Goal: Task Accomplishment & Management: Manage account settings

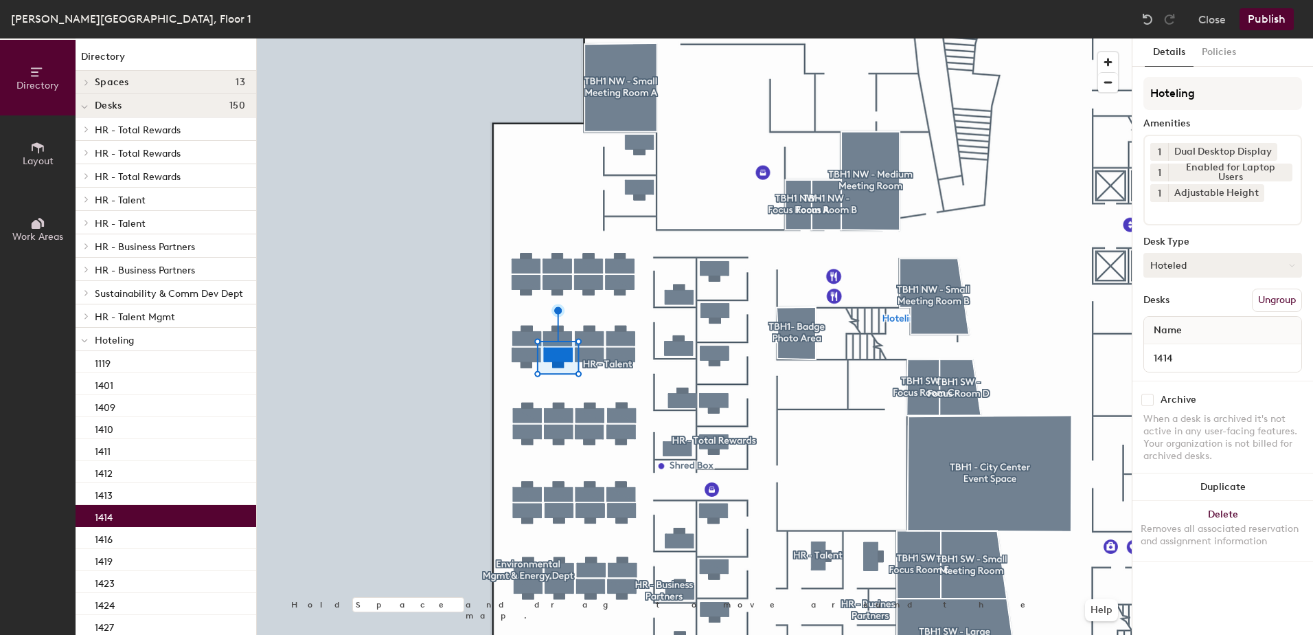
click at [1188, 267] on button "Hoteled" at bounding box center [1223, 265] width 159 height 25
click at [1171, 293] on div "Assigned Hot Hoteled" at bounding box center [1223, 328] width 159 height 74
click at [1176, 271] on button "Hoteled" at bounding box center [1223, 265] width 159 height 25
click at [1166, 316] on div "Assigned" at bounding box center [1212, 307] width 137 height 21
click at [1265, 291] on button "Ungroup" at bounding box center [1277, 299] width 50 height 23
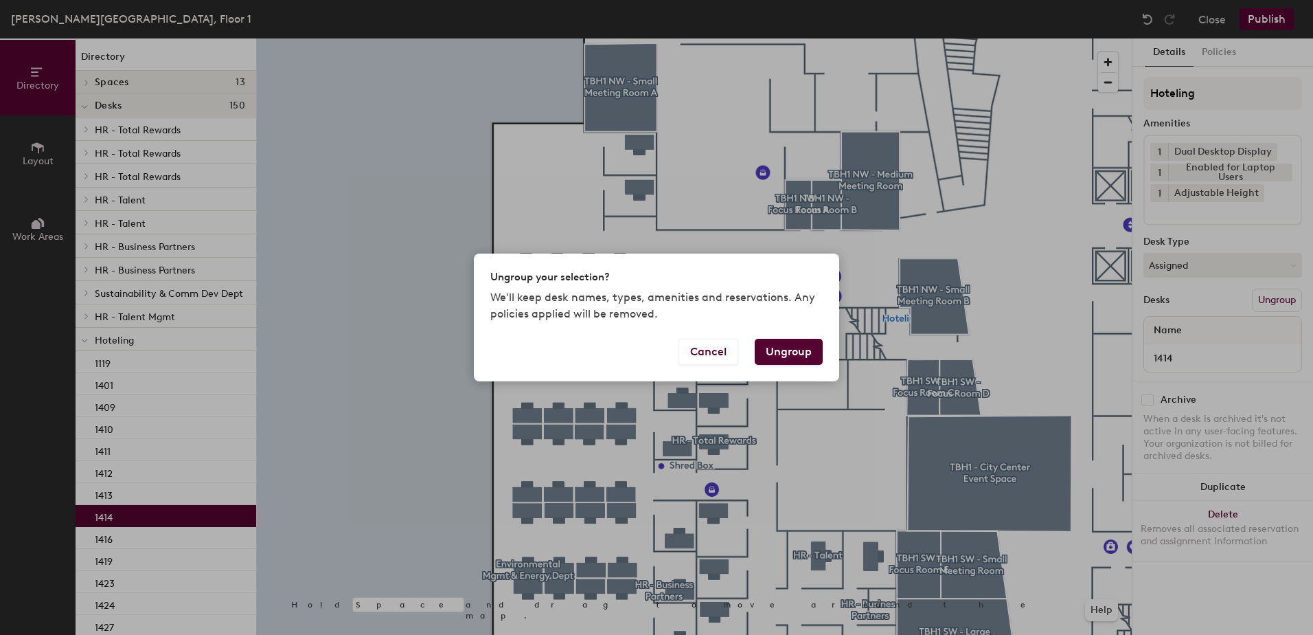
click at [792, 358] on button "Ungroup" at bounding box center [789, 352] width 68 height 26
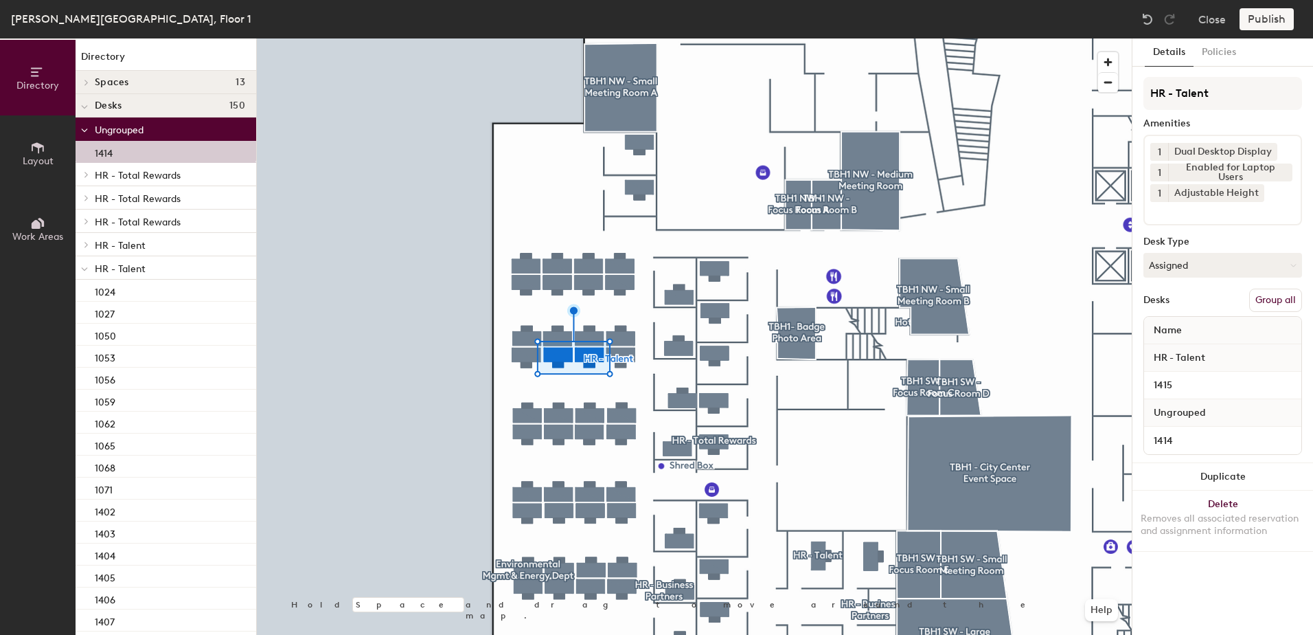
click at [1279, 305] on button "Group all" at bounding box center [1275, 299] width 53 height 23
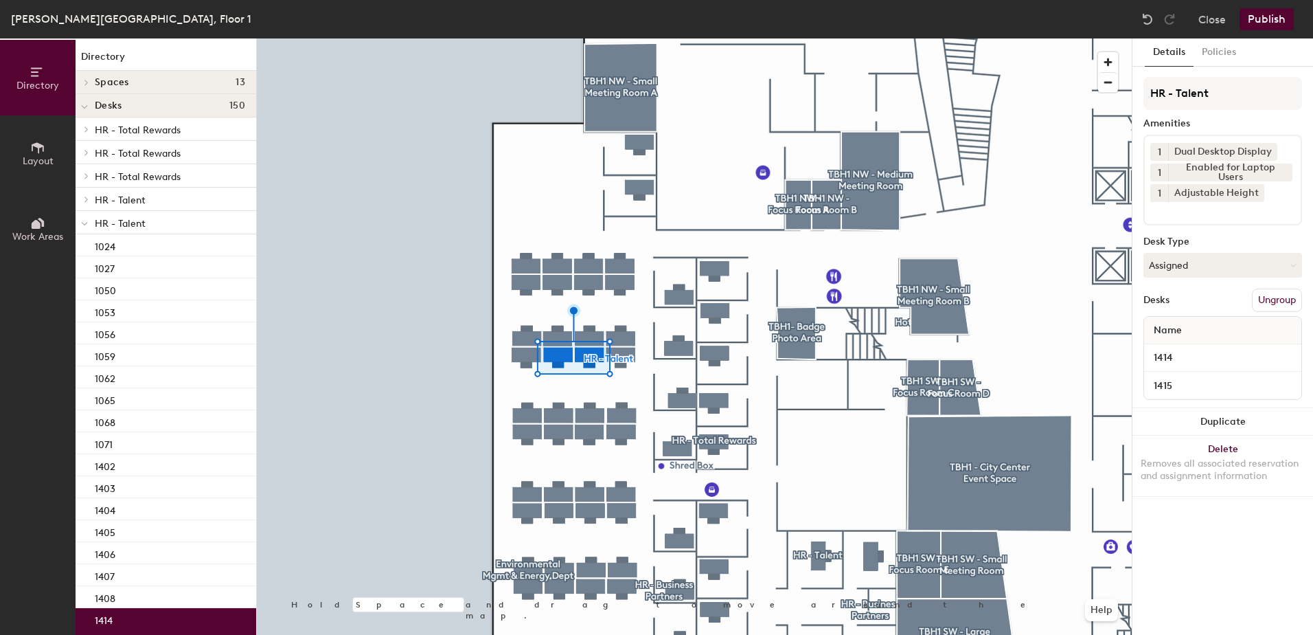
click at [1256, 10] on button "Publish" at bounding box center [1267, 19] width 54 height 22
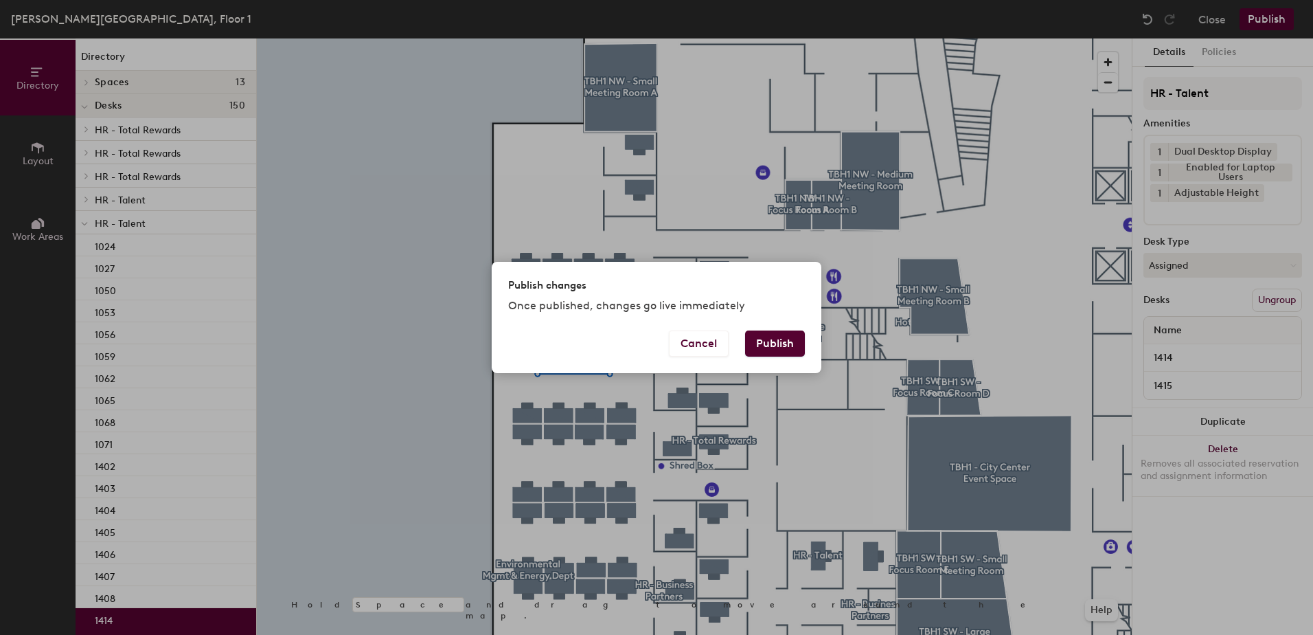
click at [784, 339] on button "Publish" at bounding box center [775, 343] width 60 height 26
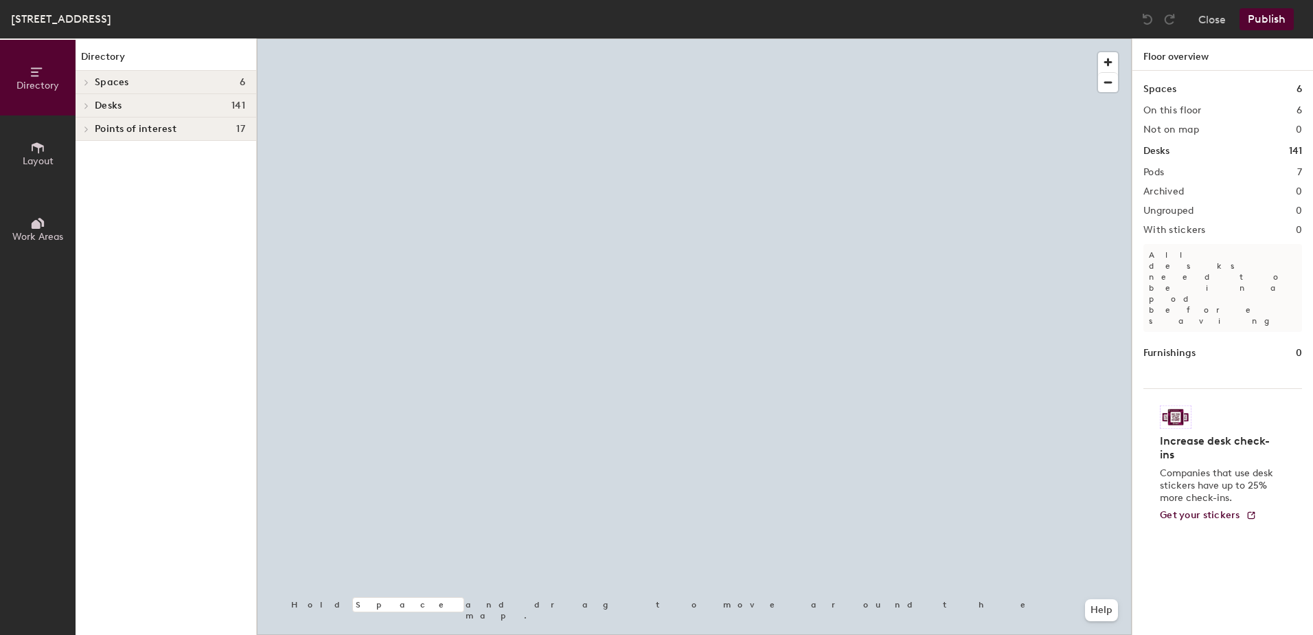
click at [710, 38] on div at bounding box center [694, 38] width 875 height 0
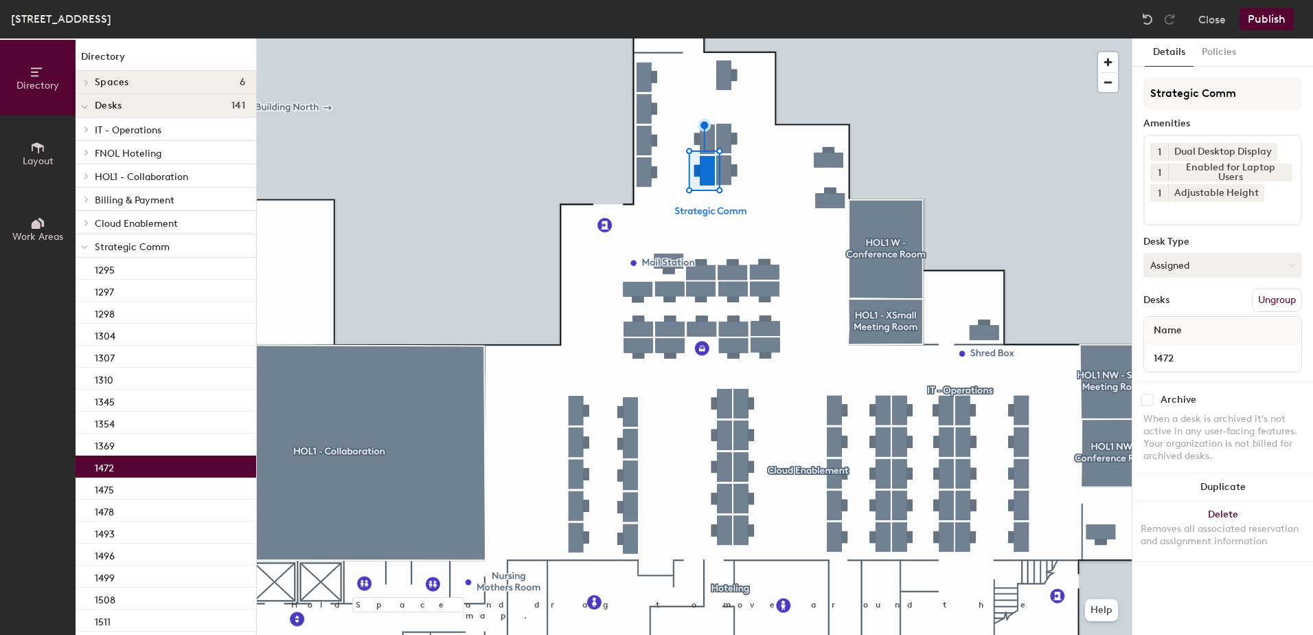
click at [1232, 265] on button "Assigned" at bounding box center [1223, 265] width 159 height 25
click at [1192, 351] on div "Hoteled" at bounding box center [1212, 349] width 137 height 21
click at [1258, 293] on button "Ungroup" at bounding box center [1277, 299] width 50 height 23
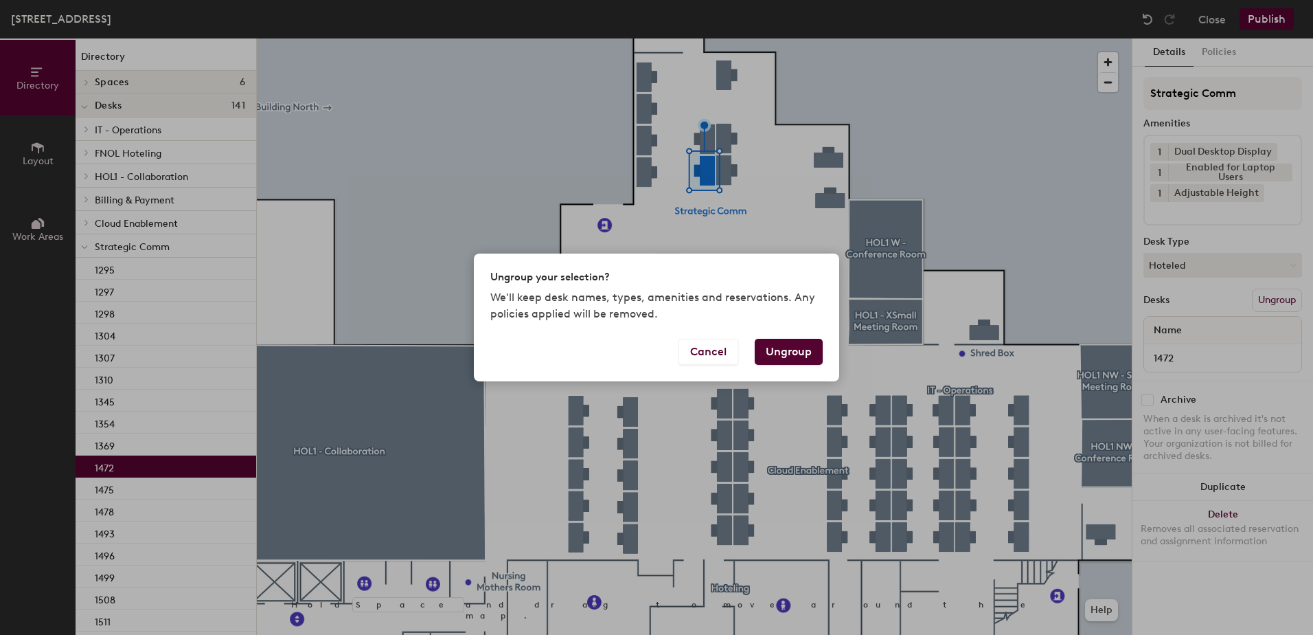
click at [805, 356] on button "Ungroup" at bounding box center [789, 352] width 68 height 26
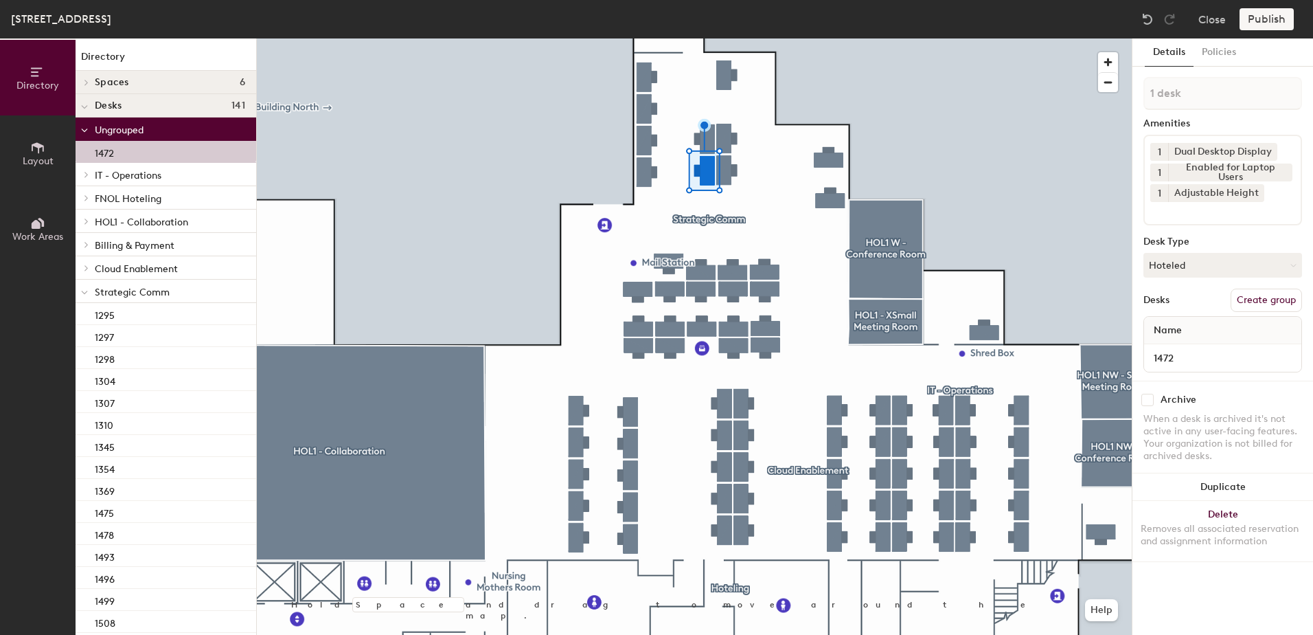
click at [82, 293] on div at bounding box center [85, 291] width 18 height 23
click at [82, 315] on span at bounding box center [86, 314] width 12 height 7
click at [194, 343] on div "1490" at bounding box center [166, 337] width 181 height 22
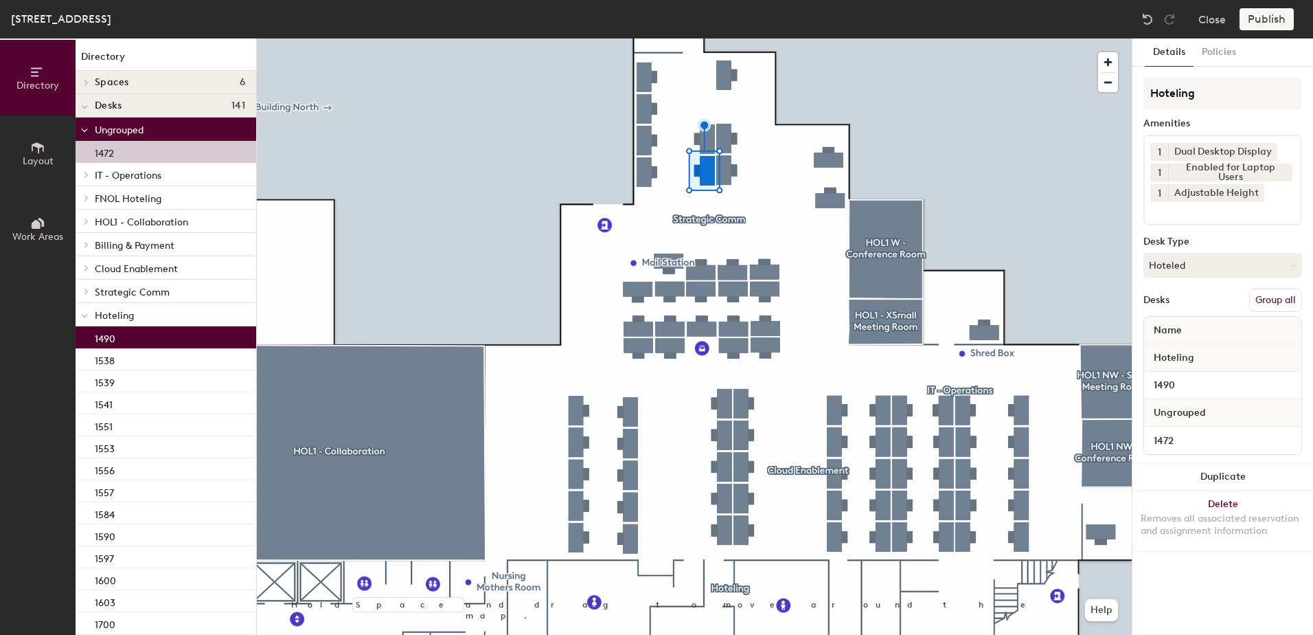
drag, startPoint x: 1261, startPoint y: 297, endPoint x: 1276, endPoint y: 249, distance: 50.4
click at [1262, 295] on button "Group all" at bounding box center [1275, 299] width 53 height 23
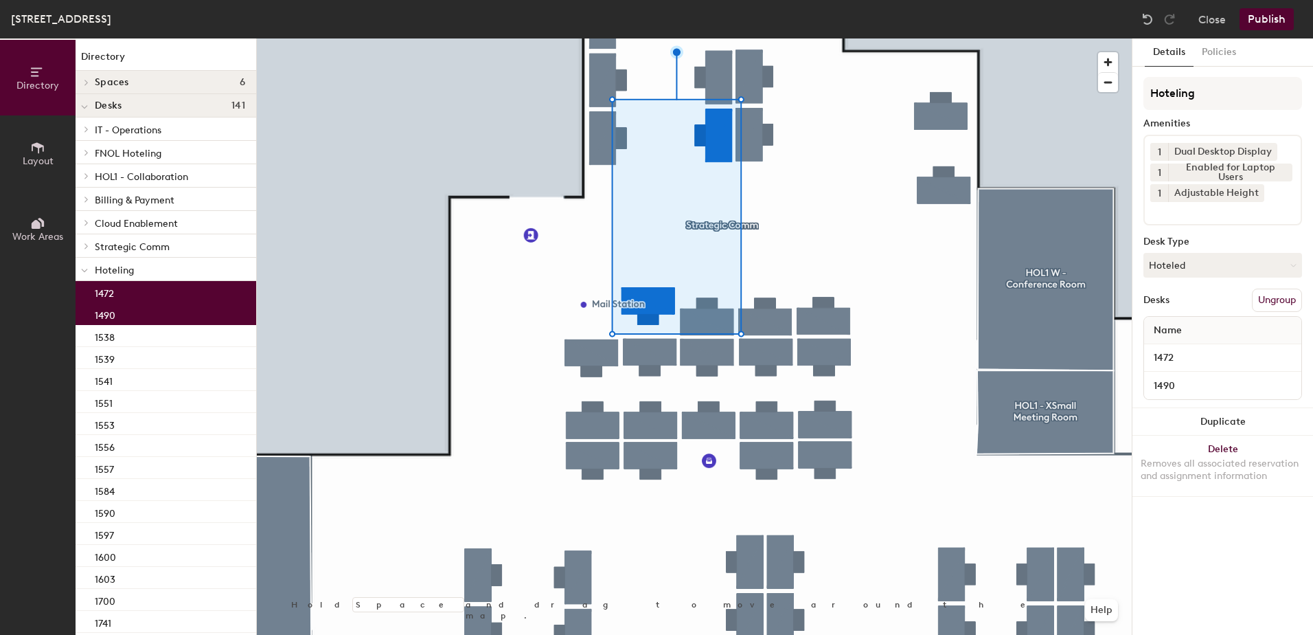
click at [1267, 21] on button "Publish" at bounding box center [1267, 19] width 54 height 22
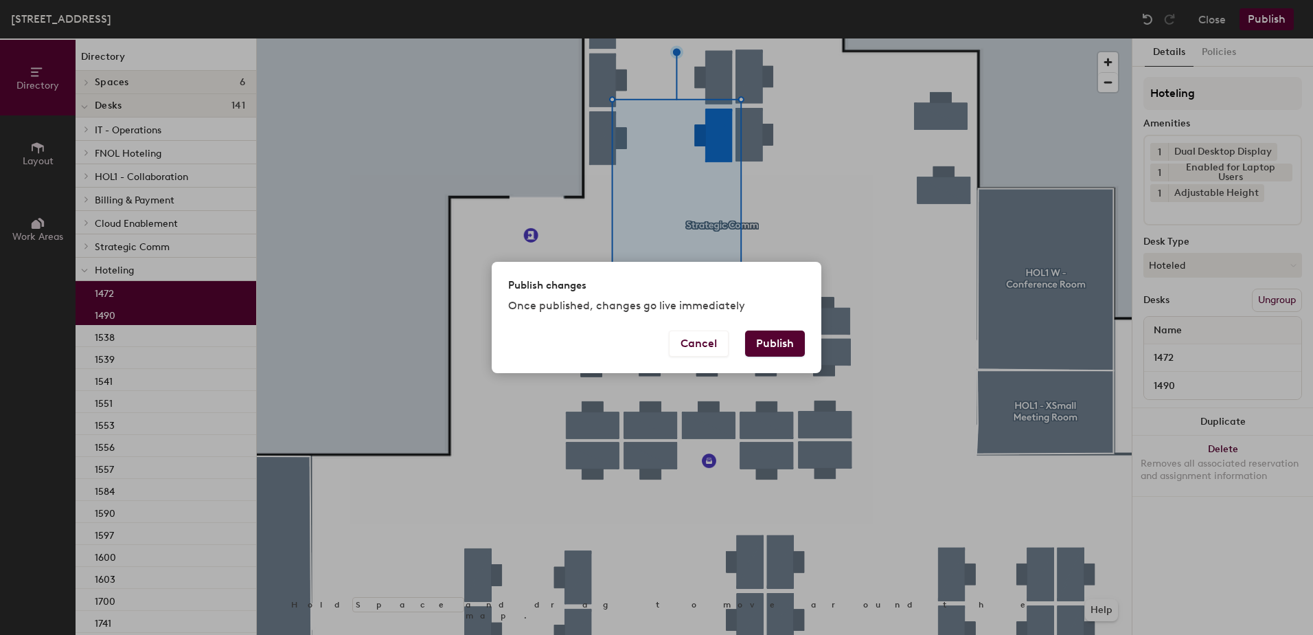
drag, startPoint x: 793, startPoint y: 341, endPoint x: 718, endPoint y: 370, distance: 80.0
click at [789, 344] on button "Publish" at bounding box center [775, 343] width 60 height 26
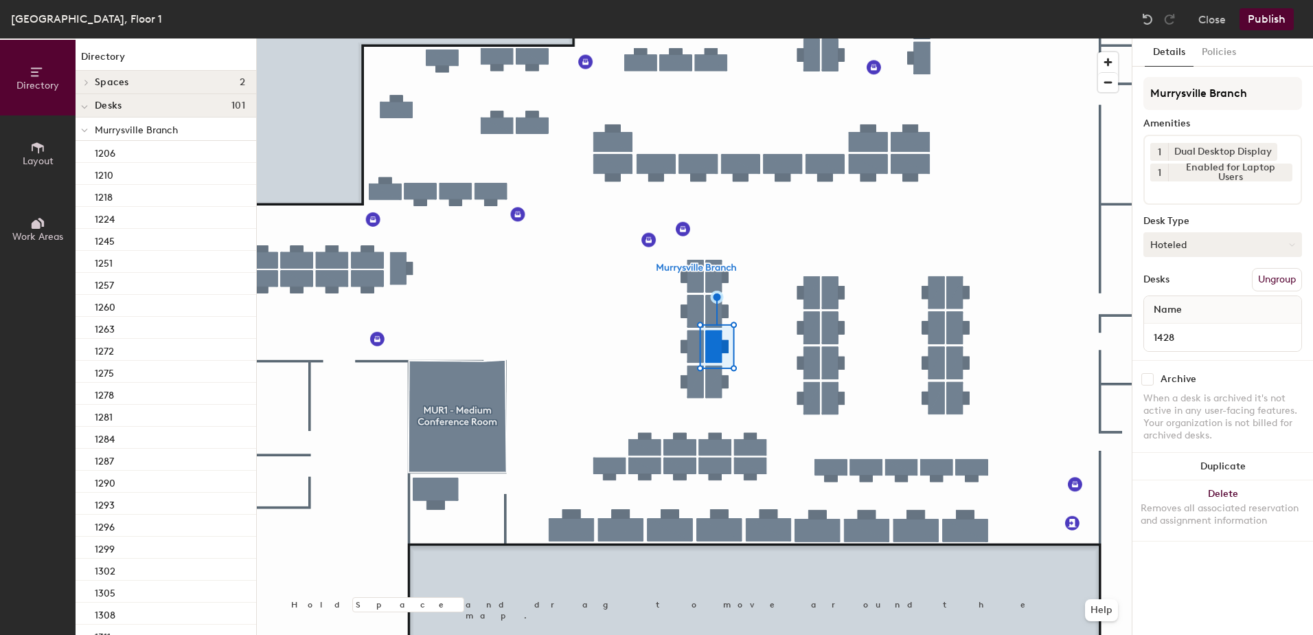
click at [1212, 250] on button "Hoteled" at bounding box center [1223, 244] width 159 height 25
click at [1213, 277] on div "Assigned" at bounding box center [1212, 287] width 137 height 21
click at [1266, 280] on button "Ungroup" at bounding box center [1277, 279] width 50 height 23
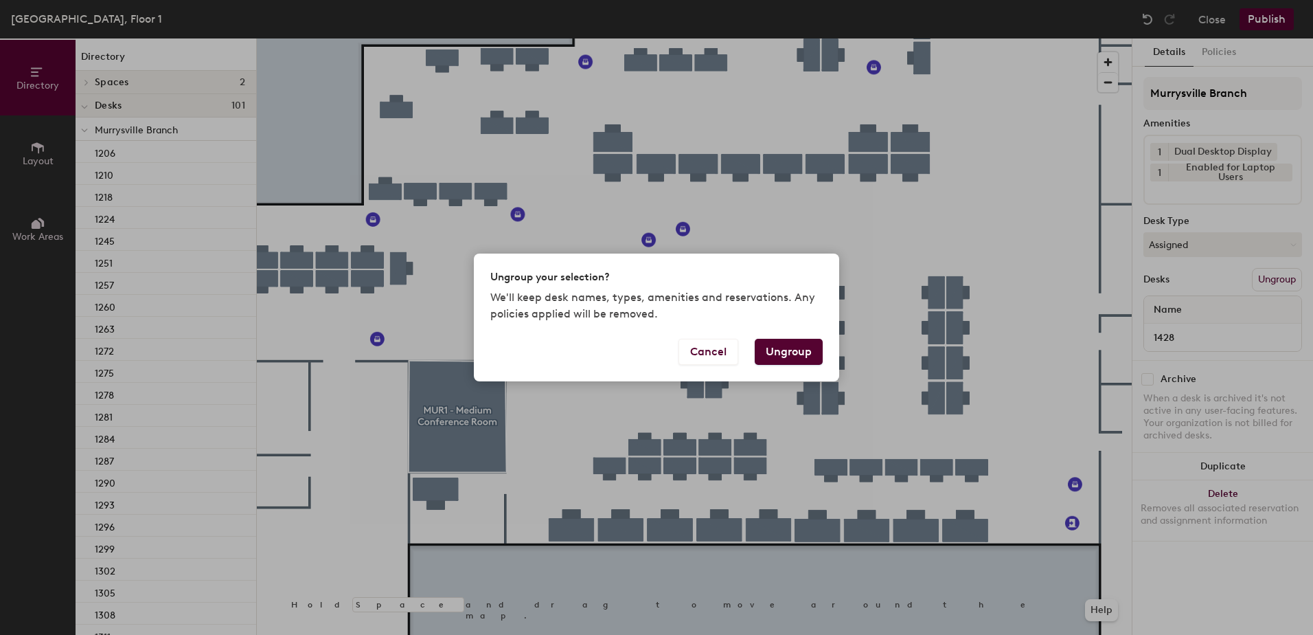
click at [798, 348] on button "Ungroup" at bounding box center [789, 352] width 68 height 26
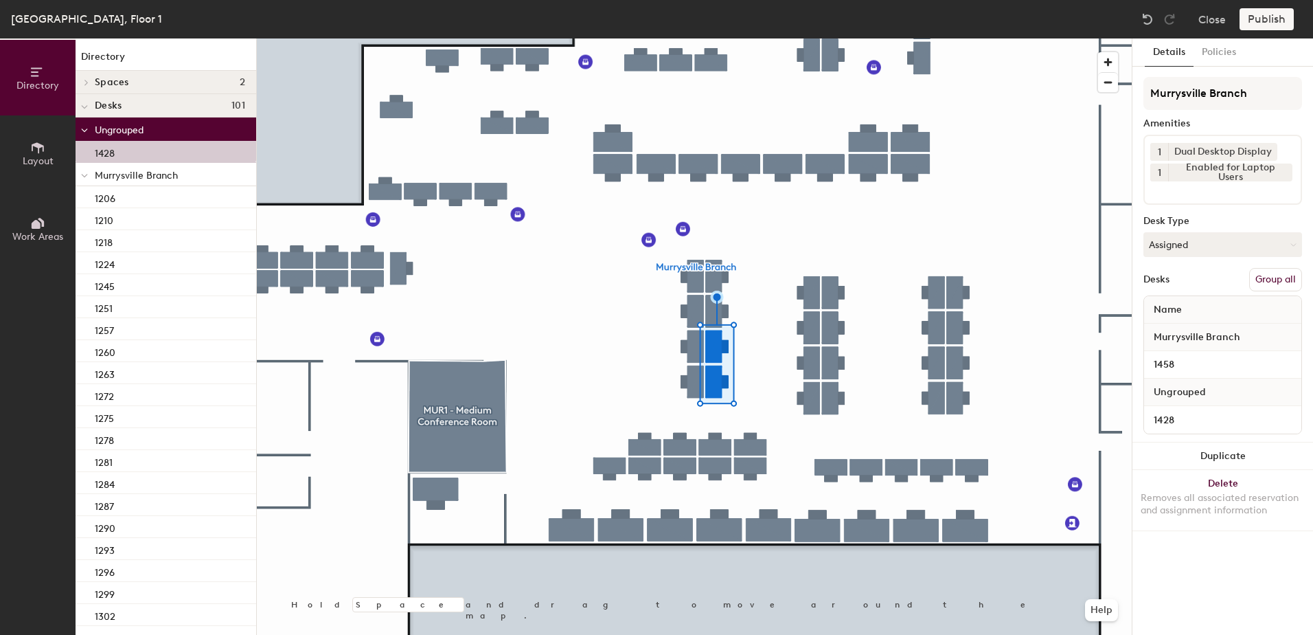
click at [1269, 281] on button "Group all" at bounding box center [1275, 279] width 53 height 23
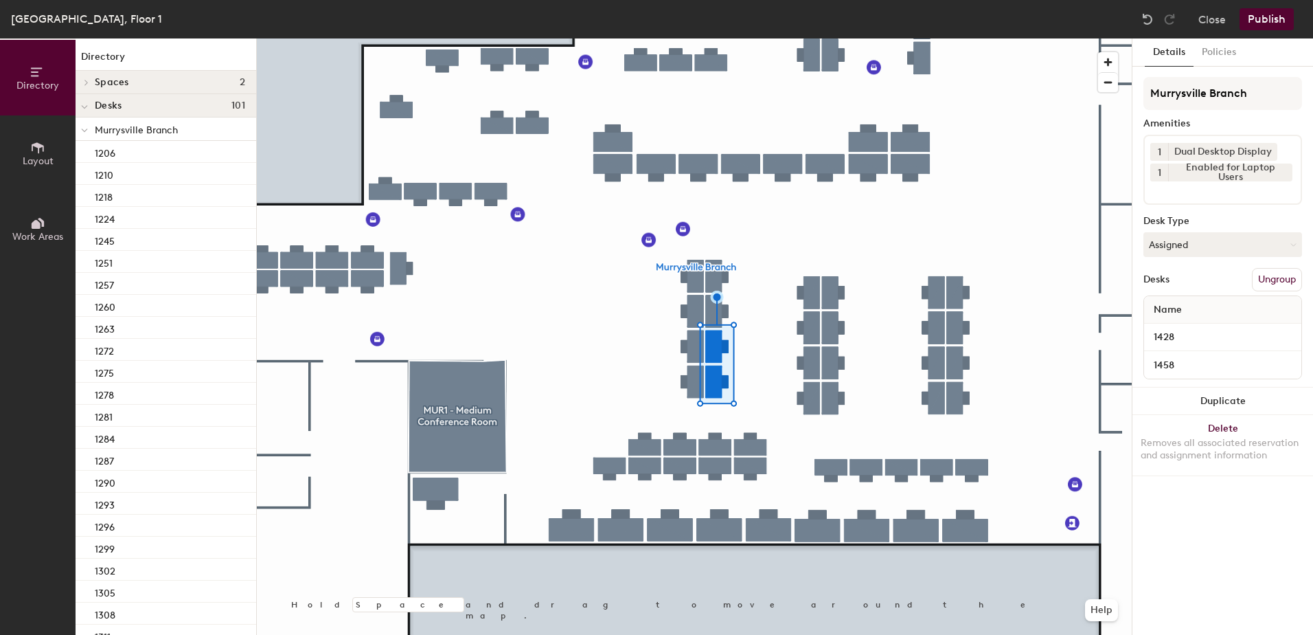
click at [1262, 19] on button "Publish" at bounding box center [1267, 19] width 54 height 22
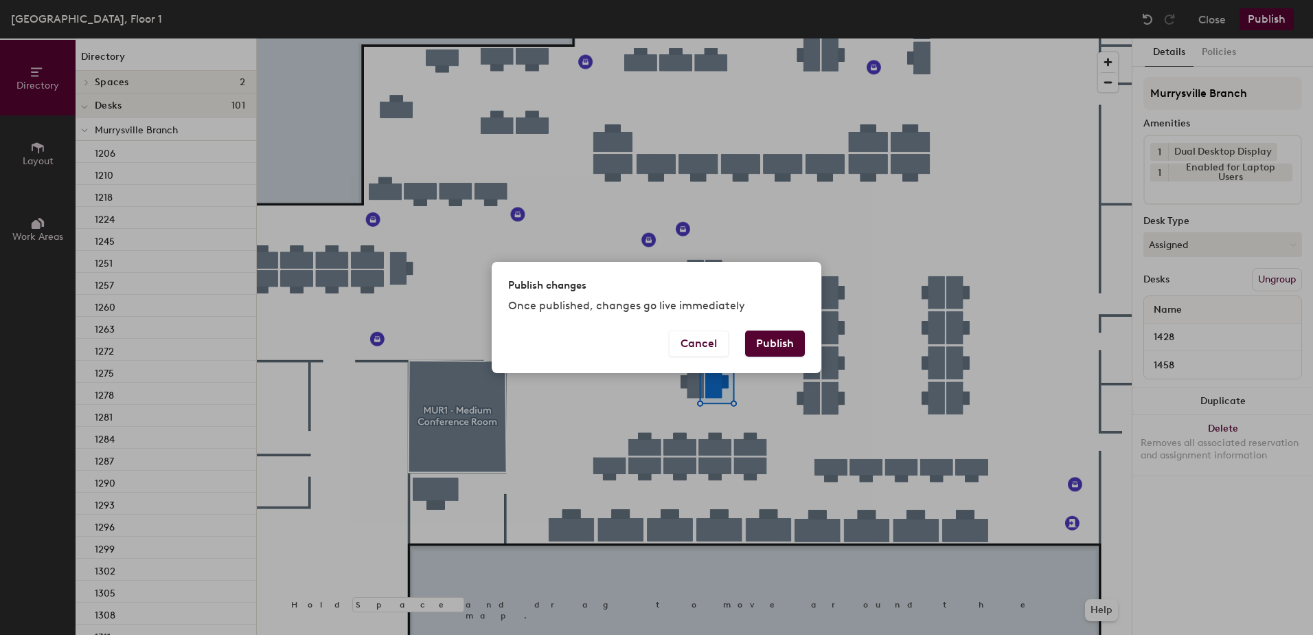
click at [794, 348] on button "Publish" at bounding box center [775, 343] width 60 height 26
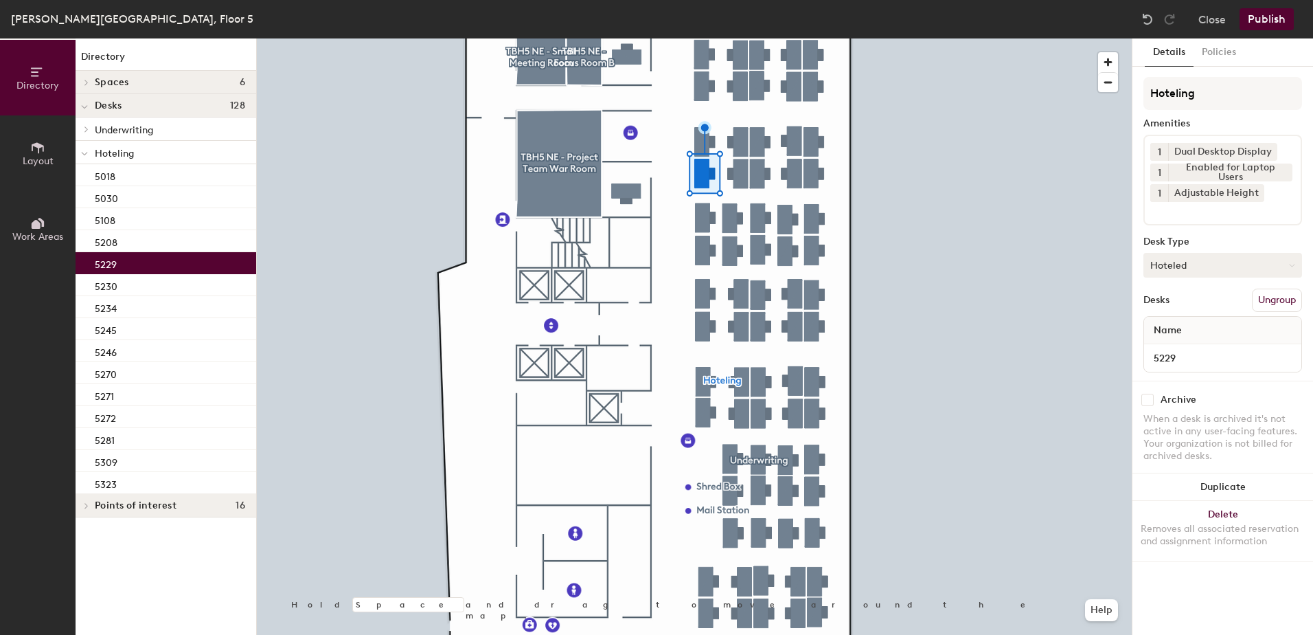
click at [1225, 265] on button "Hoteled" at bounding box center [1223, 265] width 159 height 25
click at [1217, 305] on div "Assigned" at bounding box center [1212, 307] width 137 height 21
click at [1279, 294] on button "Ungroup" at bounding box center [1277, 299] width 50 height 23
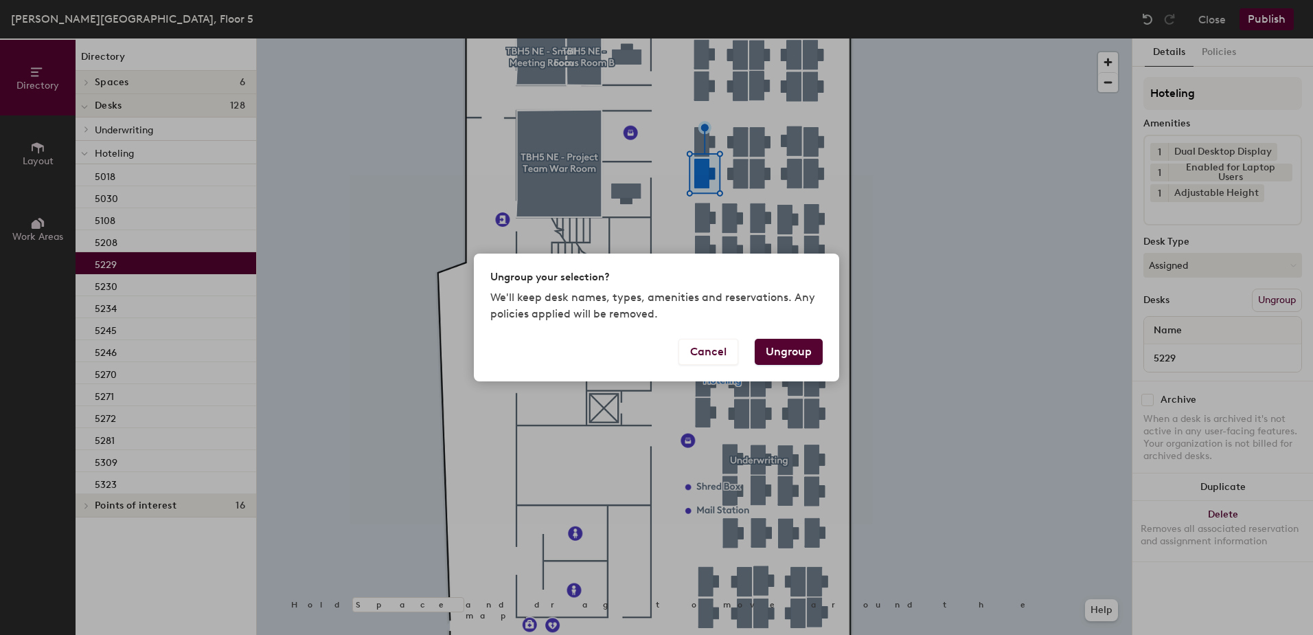
click at [791, 348] on button "Ungroup" at bounding box center [789, 352] width 68 height 26
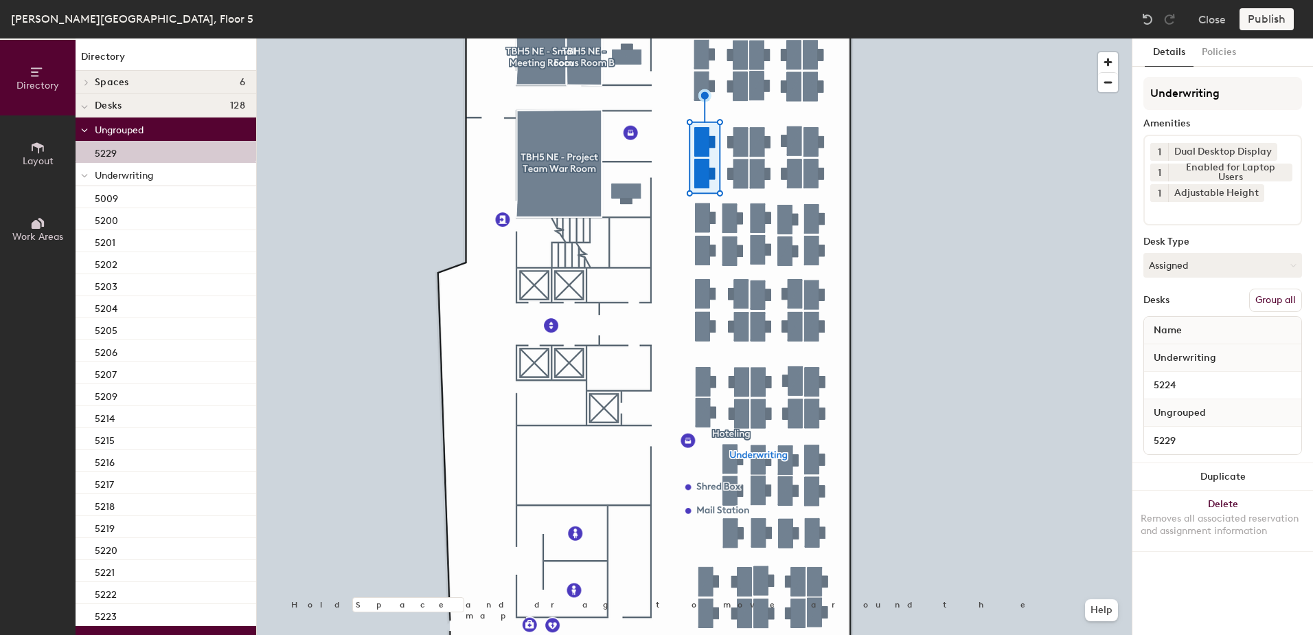
click at [1255, 300] on button "Group all" at bounding box center [1275, 299] width 53 height 23
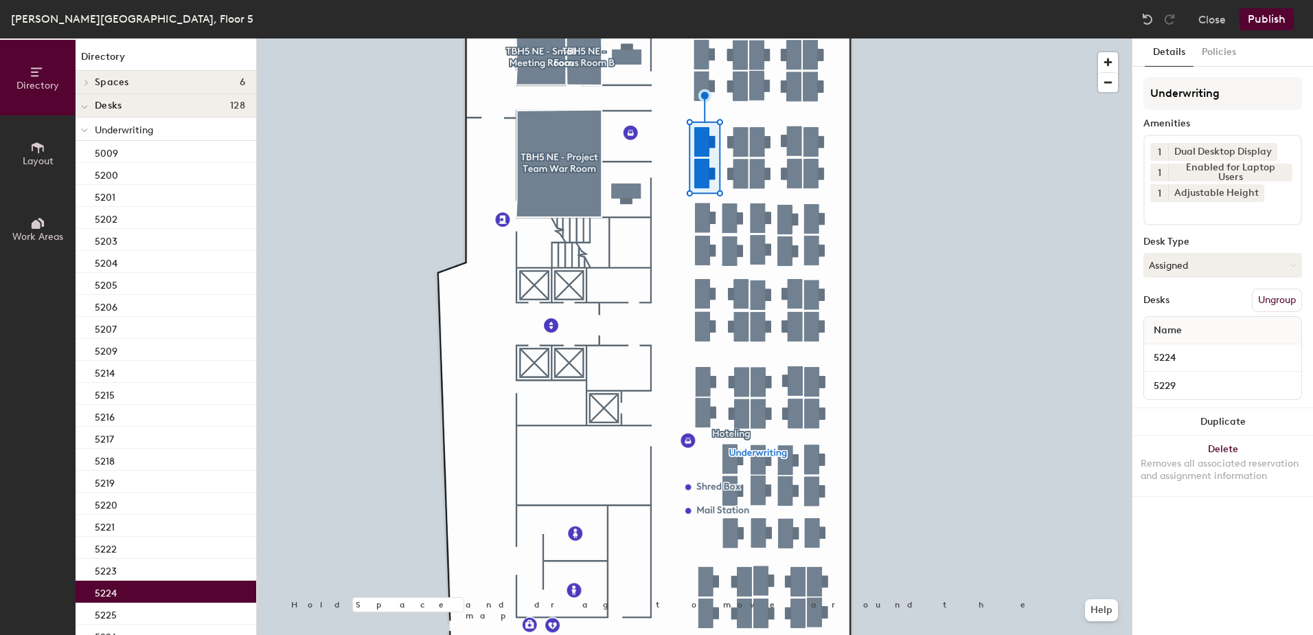
click at [1262, 23] on button "Publish" at bounding box center [1267, 19] width 54 height 22
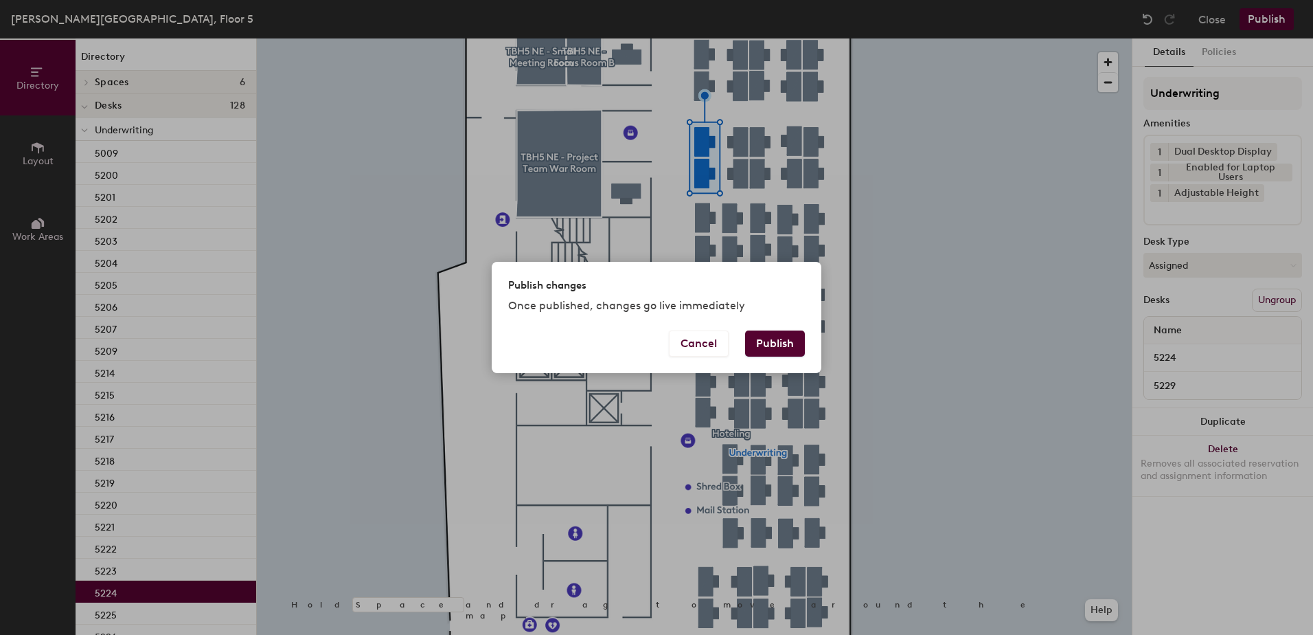
drag, startPoint x: 771, startPoint y: 348, endPoint x: 748, endPoint y: 339, distance: 24.6
click at [762, 345] on button "Publish" at bounding box center [775, 343] width 60 height 26
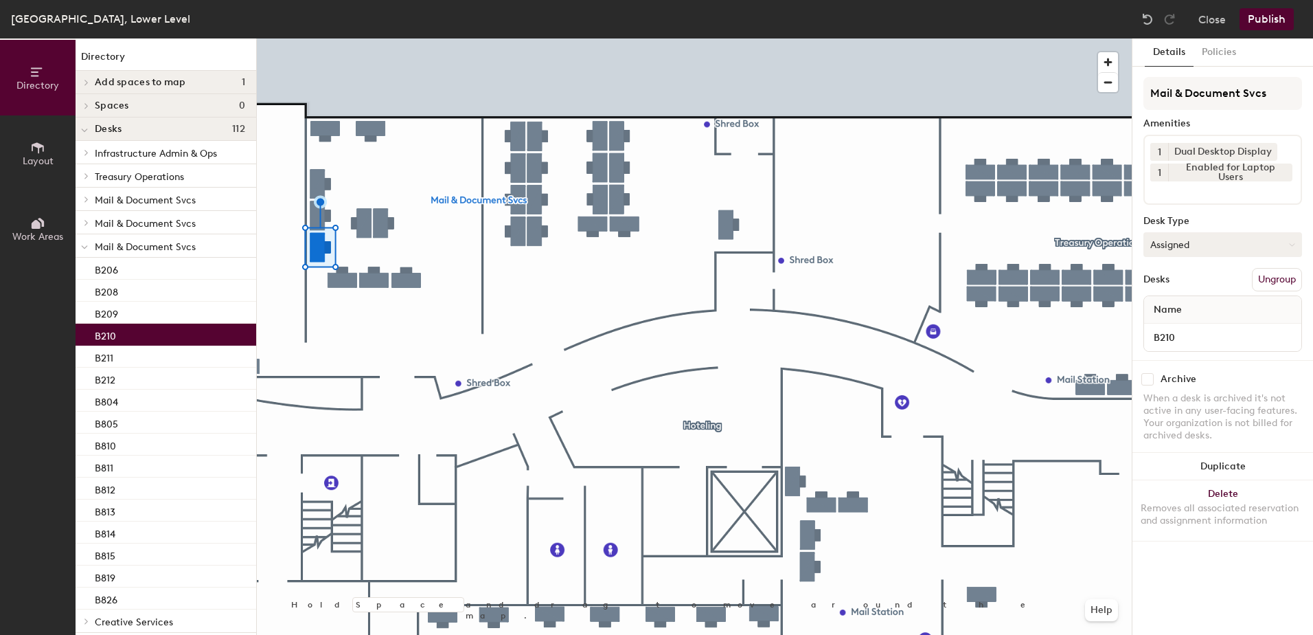
click at [1176, 245] on button "Assigned" at bounding box center [1223, 244] width 159 height 25
click at [1187, 325] on div "Hoteled" at bounding box center [1212, 328] width 137 height 21
click at [1278, 283] on button "Ungroup" at bounding box center [1277, 279] width 50 height 23
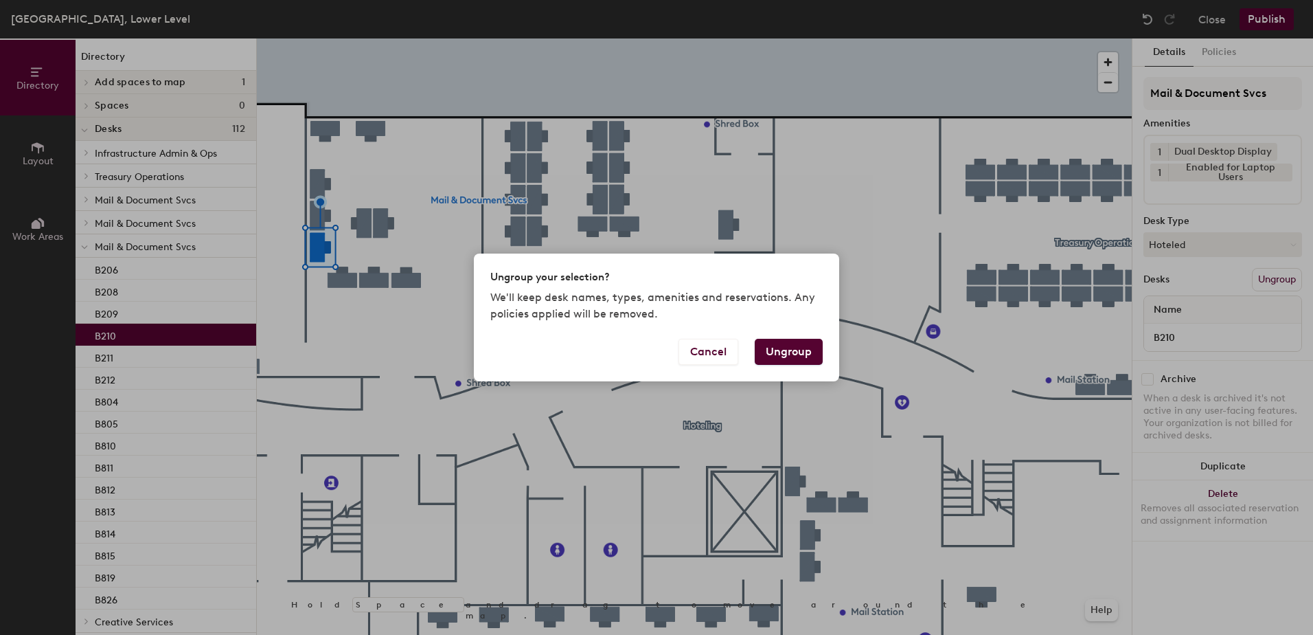
click at [779, 342] on button "Ungroup" at bounding box center [789, 352] width 68 height 26
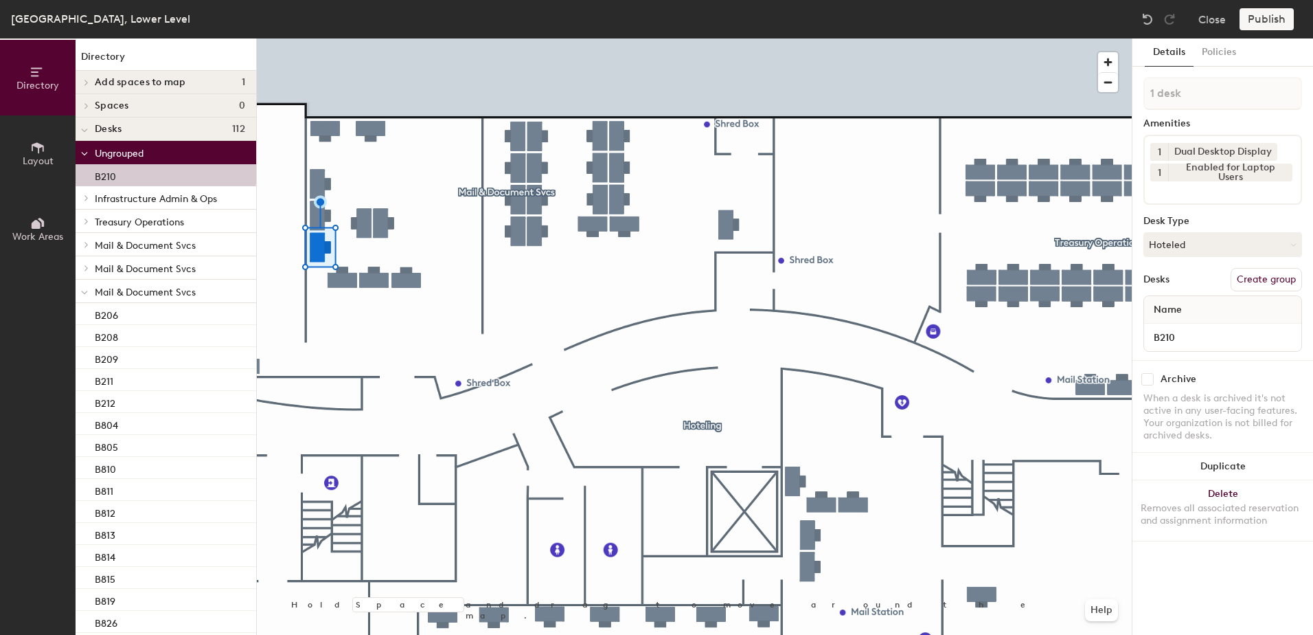
click at [82, 294] on icon at bounding box center [84, 292] width 7 height 5
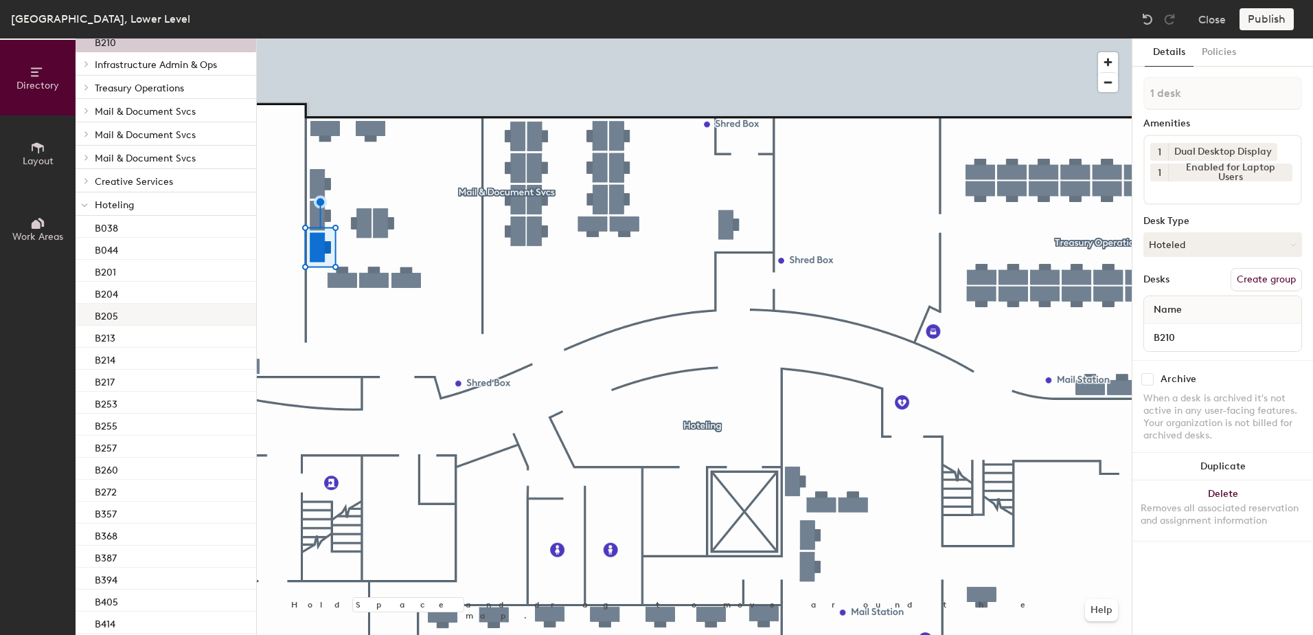
scroll to position [137, 0]
click at [129, 337] on div "B213" at bounding box center [166, 333] width 181 height 22
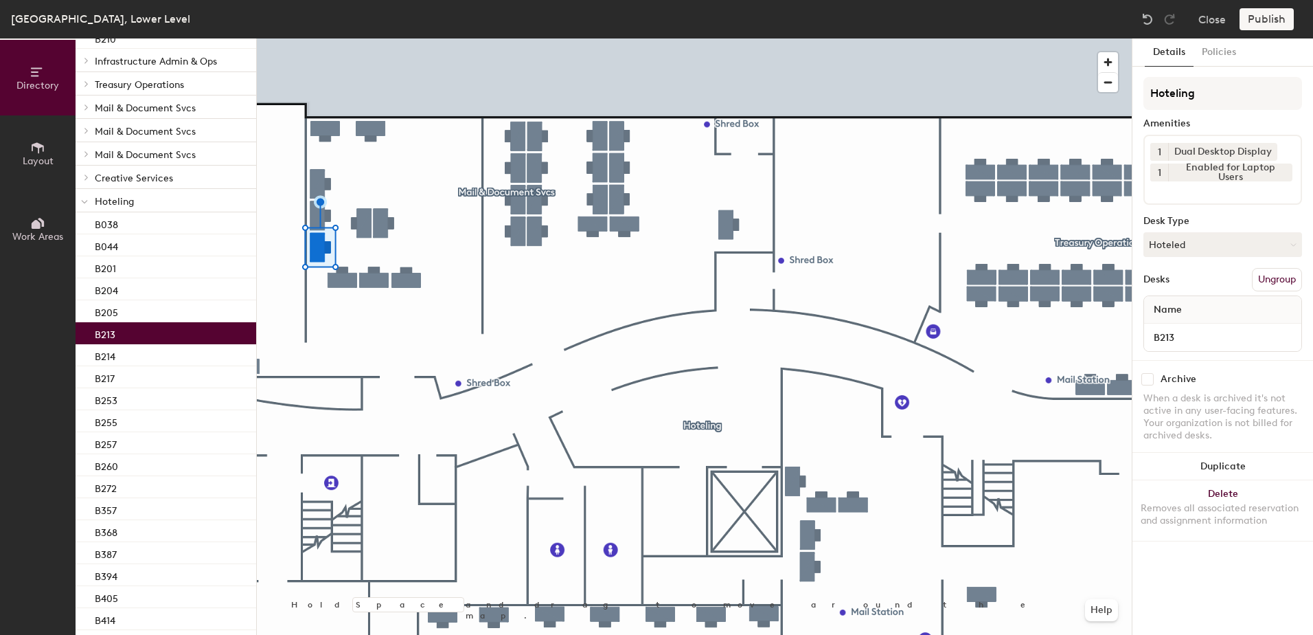
click at [314, 38] on div at bounding box center [694, 38] width 875 height 0
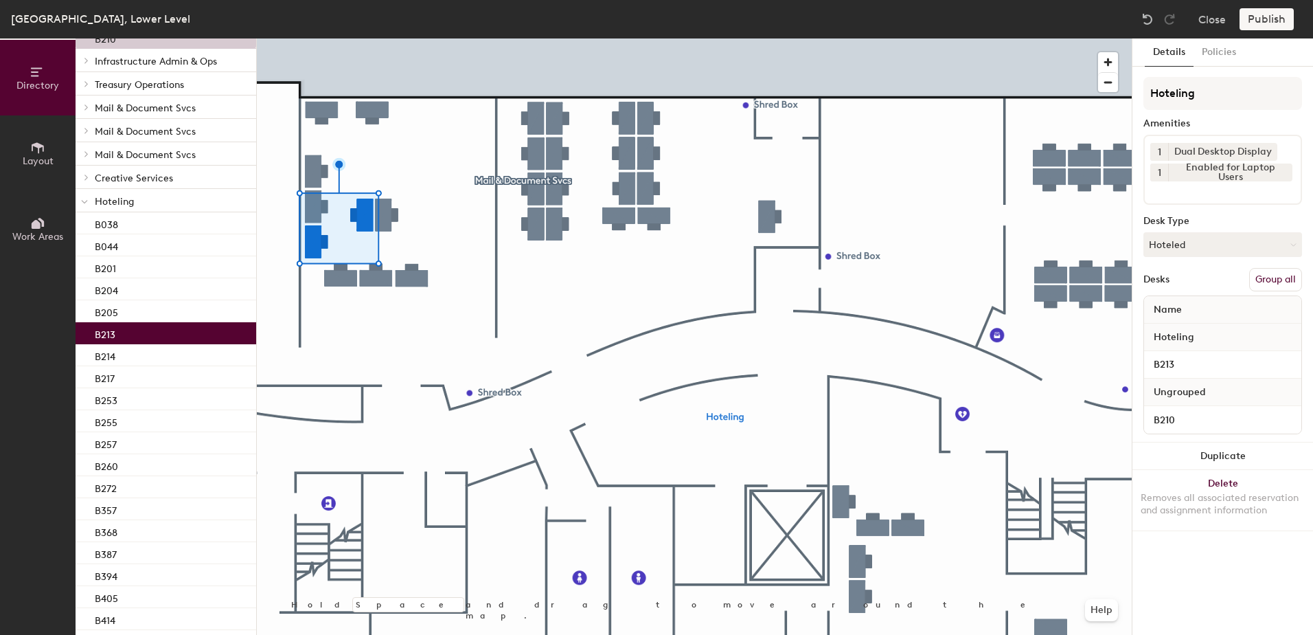
click at [1261, 279] on button "Group all" at bounding box center [1275, 279] width 53 height 23
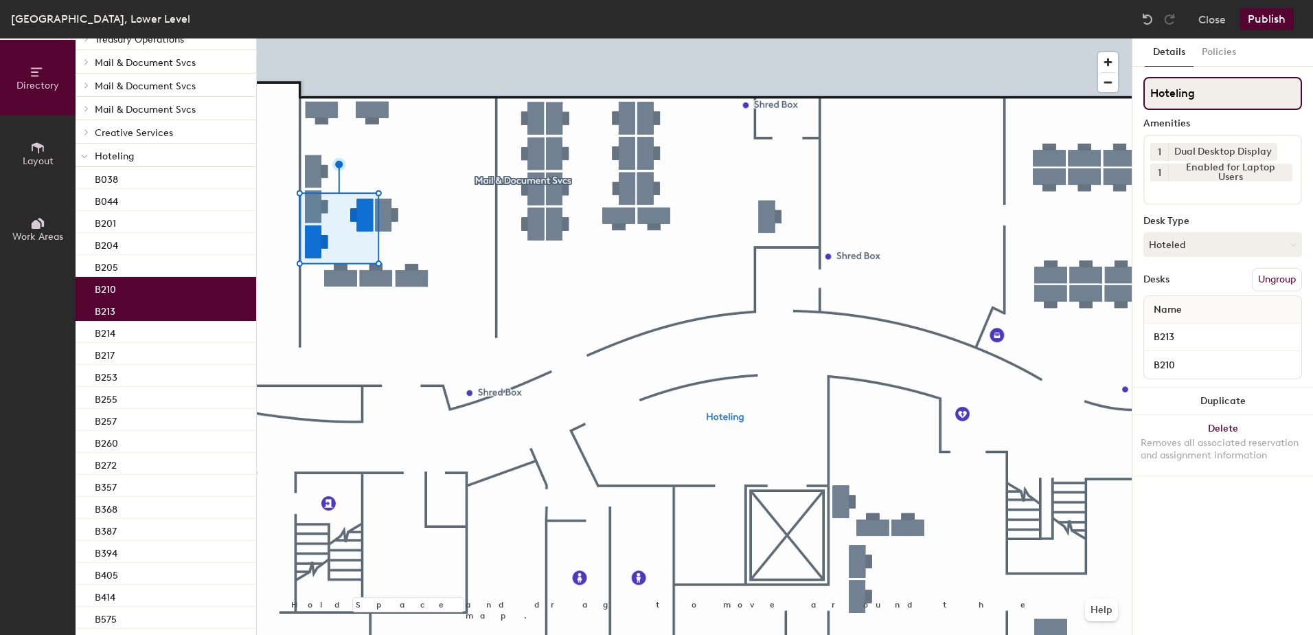
scroll to position [92, 0]
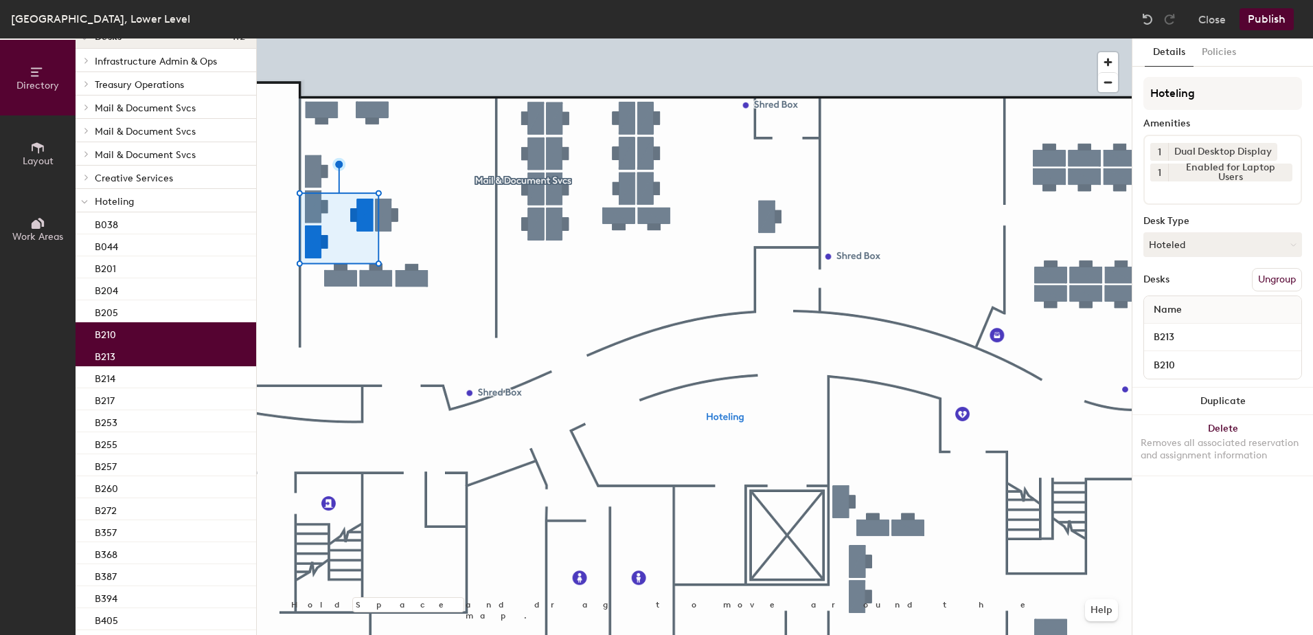
click at [1279, 26] on button "Publish" at bounding box center [1267, 19] width 54 height 22
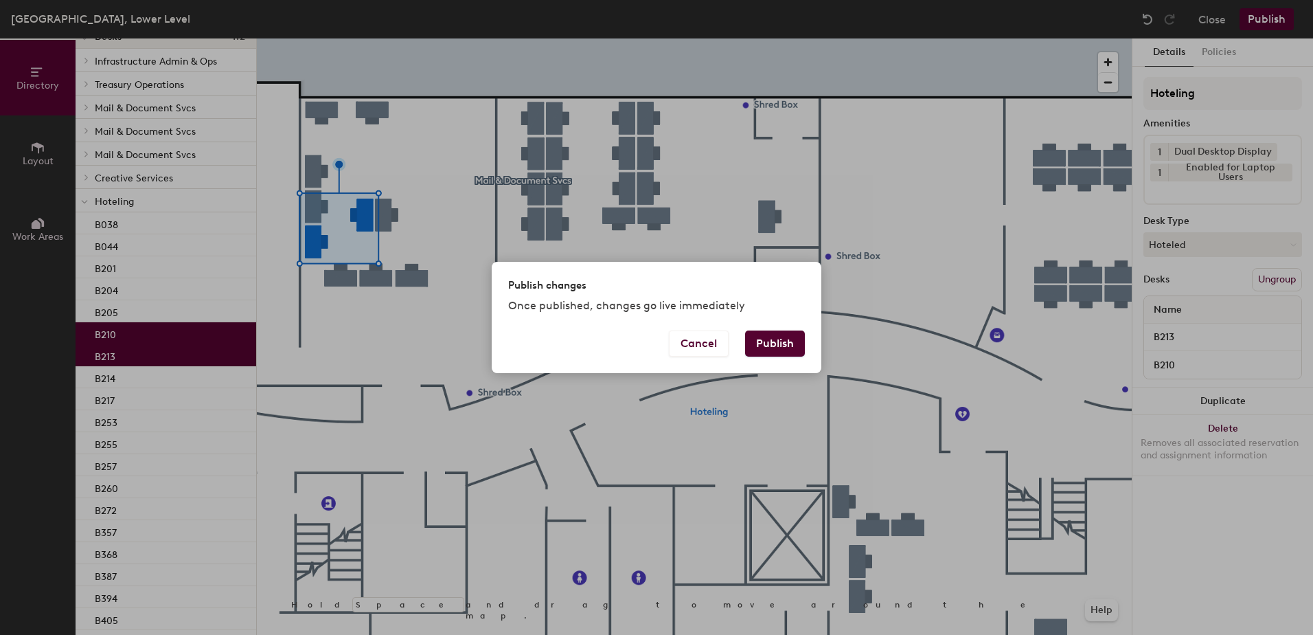
click at [757, 341] on button "Publish" at bounding box center [775, 343] width 60 height 26
